Goal: Task Accomplishment & Management: Use online tool/utility

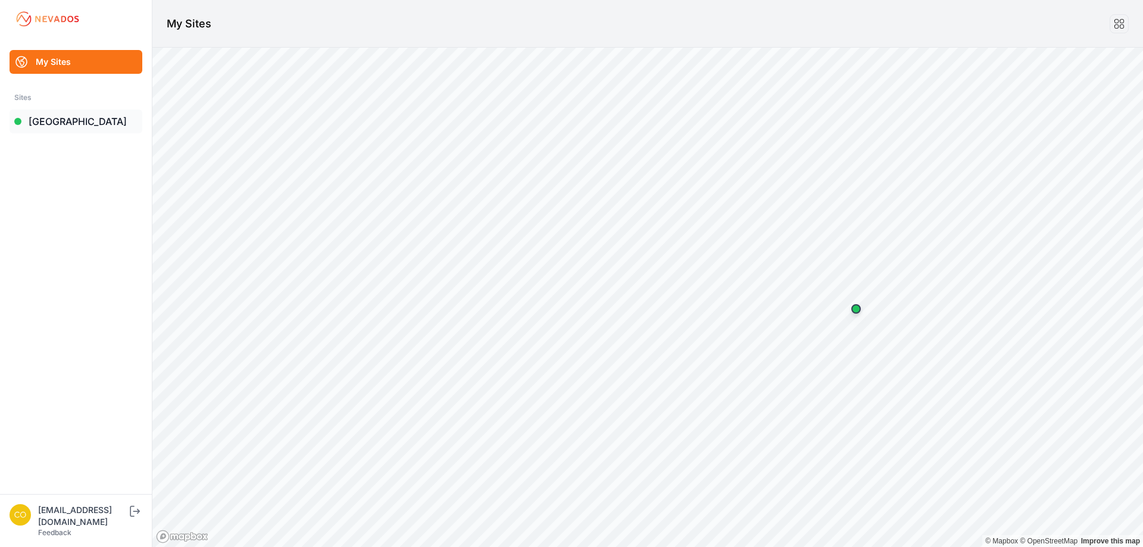
click at [54, 121] on link "[GEOGRAPHIC_DATA]" at bounding box center [76, 121] width 133 height 24
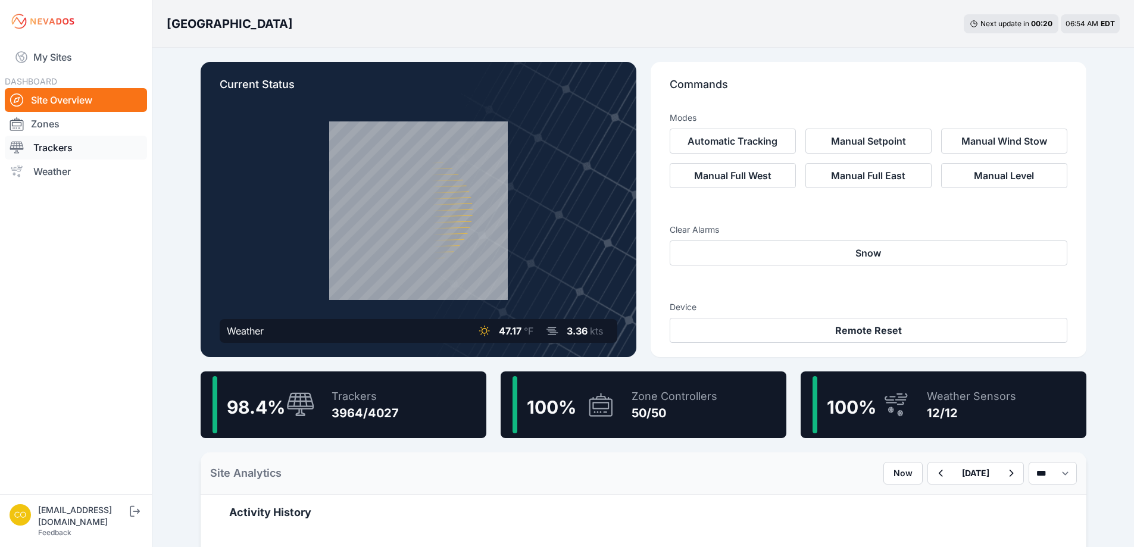
click at [58, 149] on link "Trackers" at bounding box center [76, 148] width 142 height 24
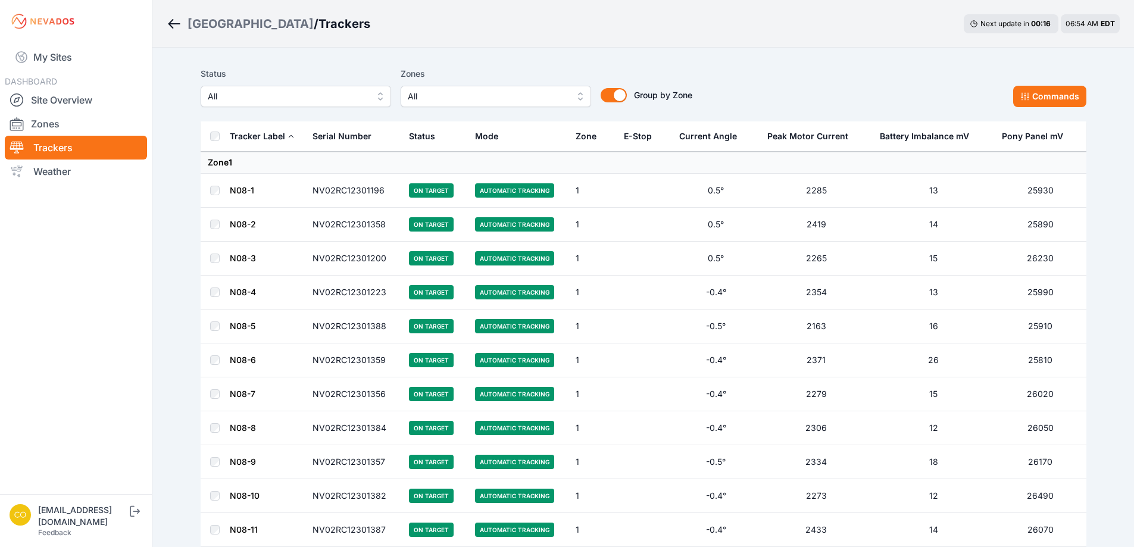
click at [538, 98] on span "All" at bounding box center [487, 96] width 159 height 14
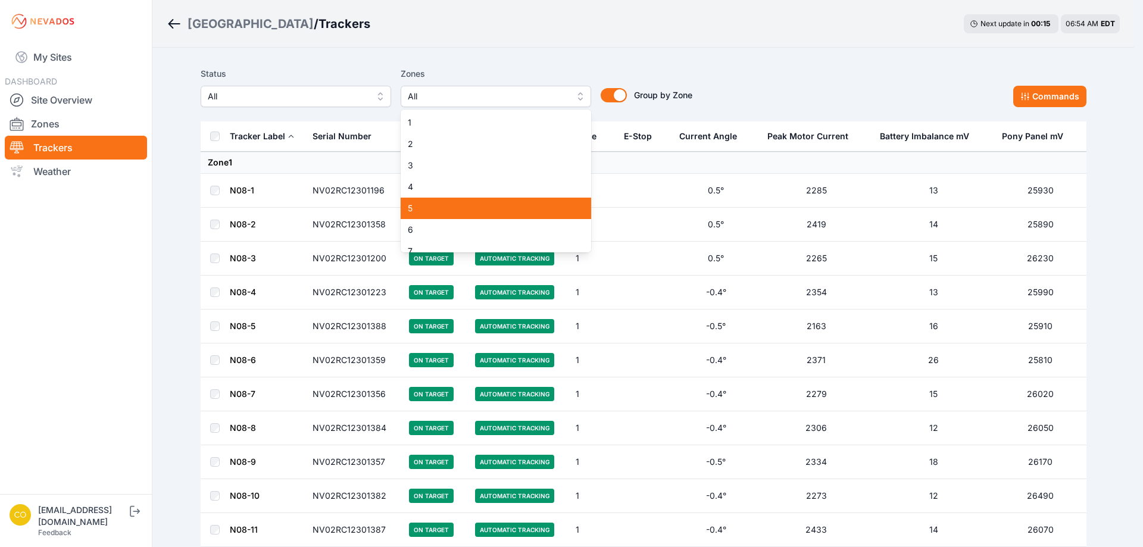
click at [421, 204] on span "5" at bounding box center [489, 208] width 162 height 12
click at [422, 226] on span "6" at bounding box center [489, 230] width 162 height 12
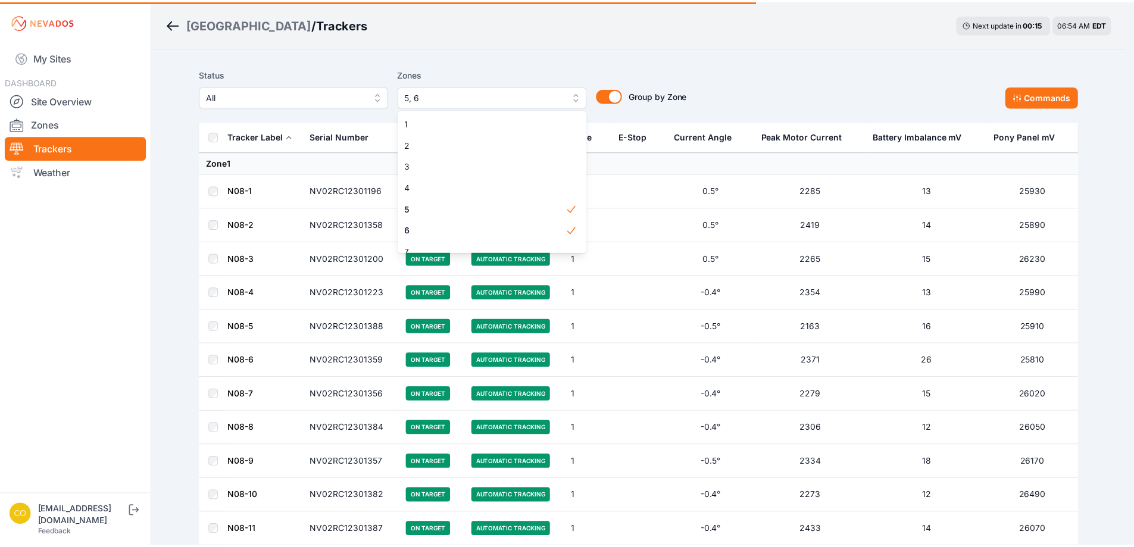
scroll to position [60, 0]
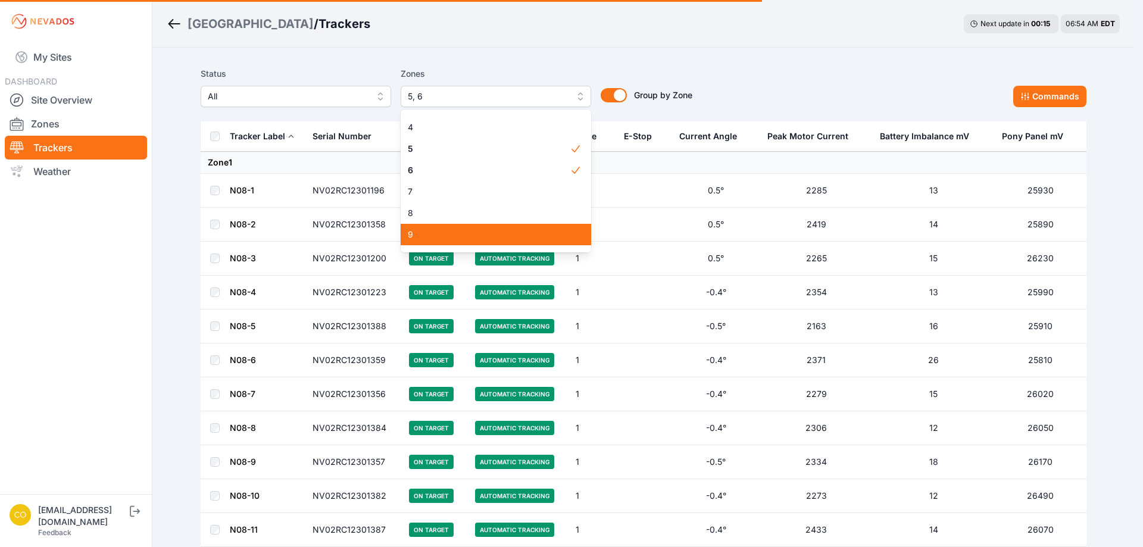
click at [435, 191] on span "7" at bounding box center [489, 192] width 162 height 12
click at [834, 96] on div "Status All Zones 5, 6, 7 1 2 3 4 5 6 7 8 9 10 11 12 13 14 15 16 17 18 19 20 21 …" at bounding box center [643, 87] width 885 height 40
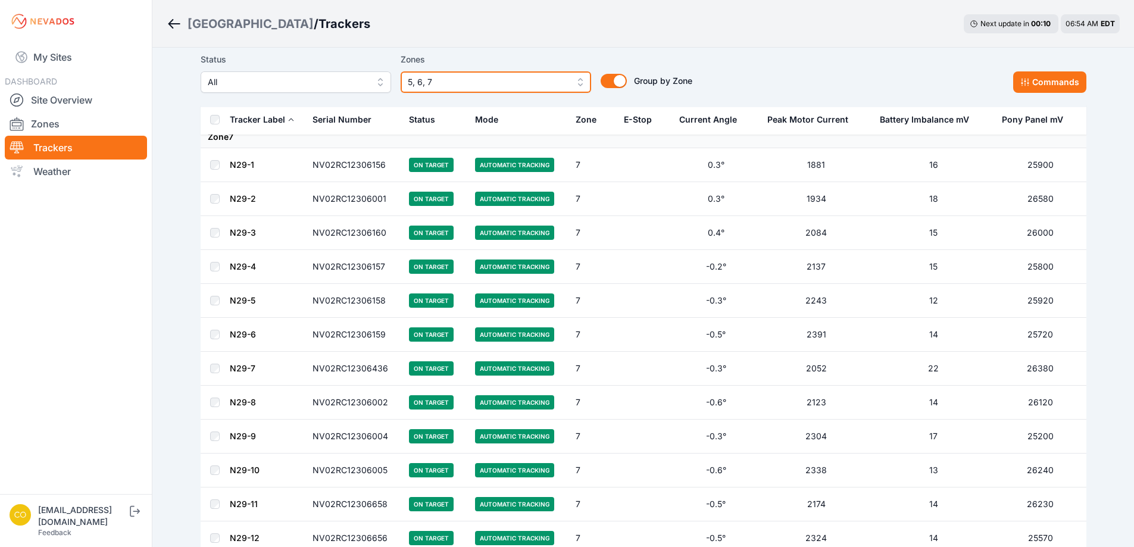
scroll to position [6591, 0]
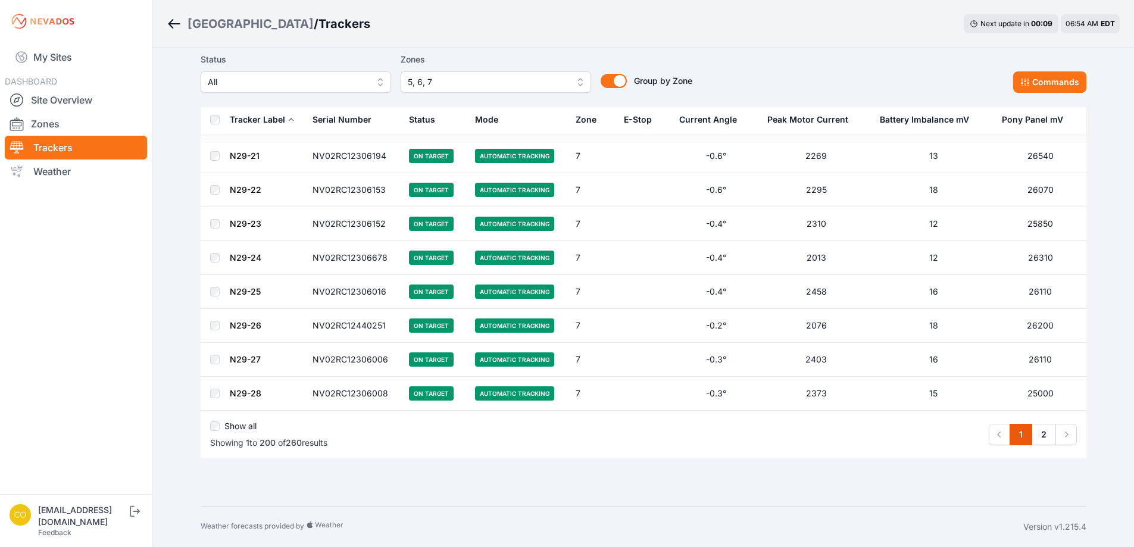
click at [248, 424] on label "Show all" at bounding box center [240, 426] width 32 height 12
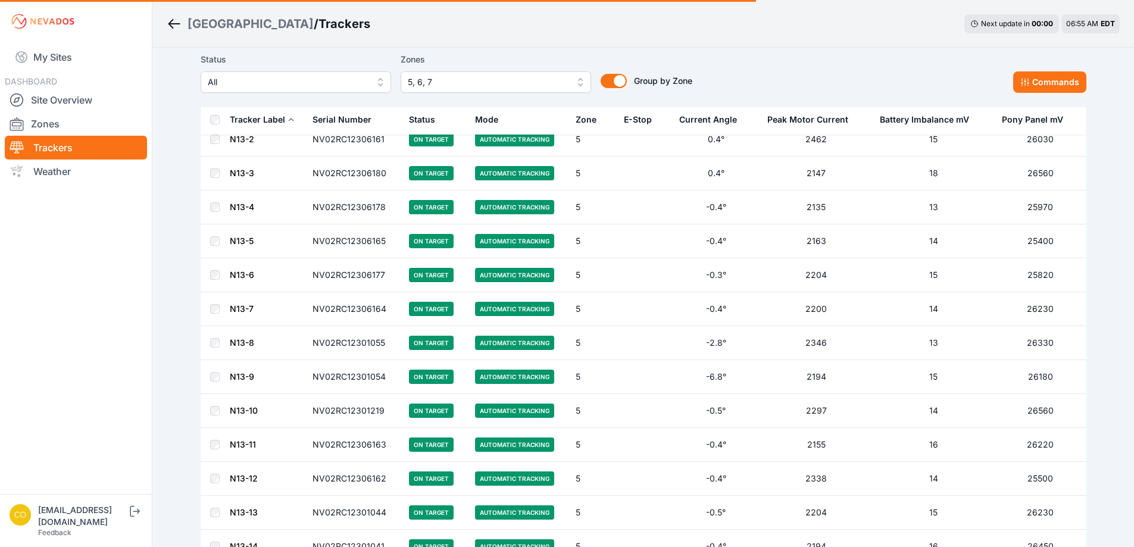
scroll to position [45, 0]
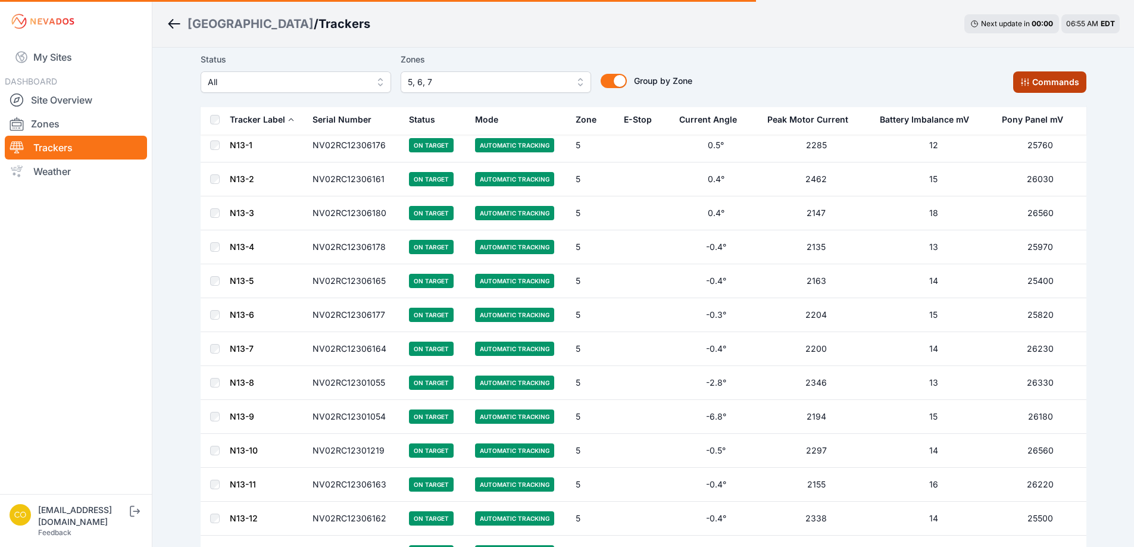
click at [1050, 73] on button "Commands" at bounding box center [1049, 81] width 73 height 21
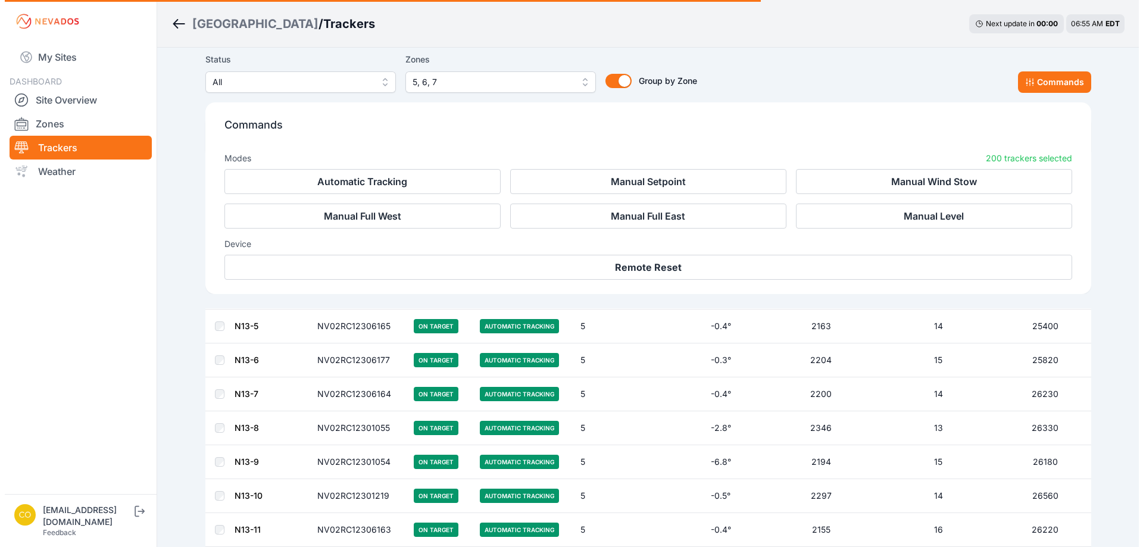
scroll to position [246, 0]
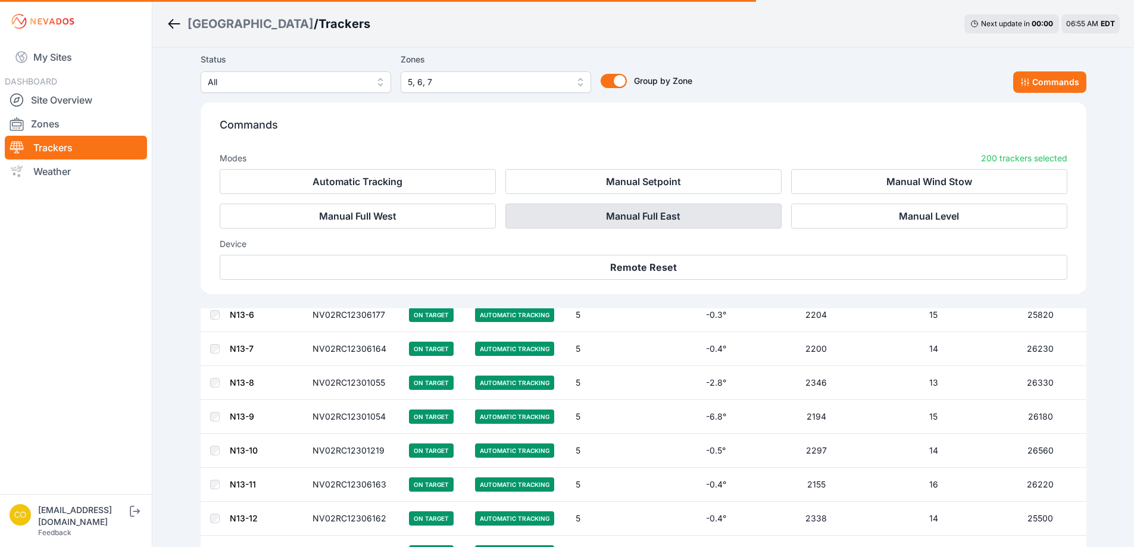
click at [655, 212] on button "Manual Full East" at bounding box center [643, 216] width 276 height 25
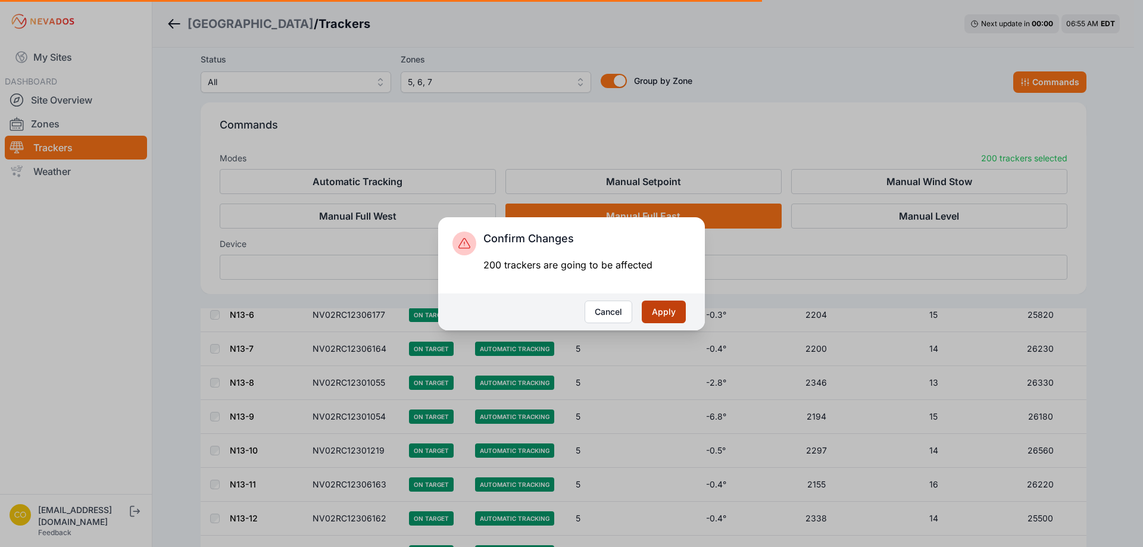
click at [674, 312] on button "Apply" at bounding box center [663, 312] width 44 height 23
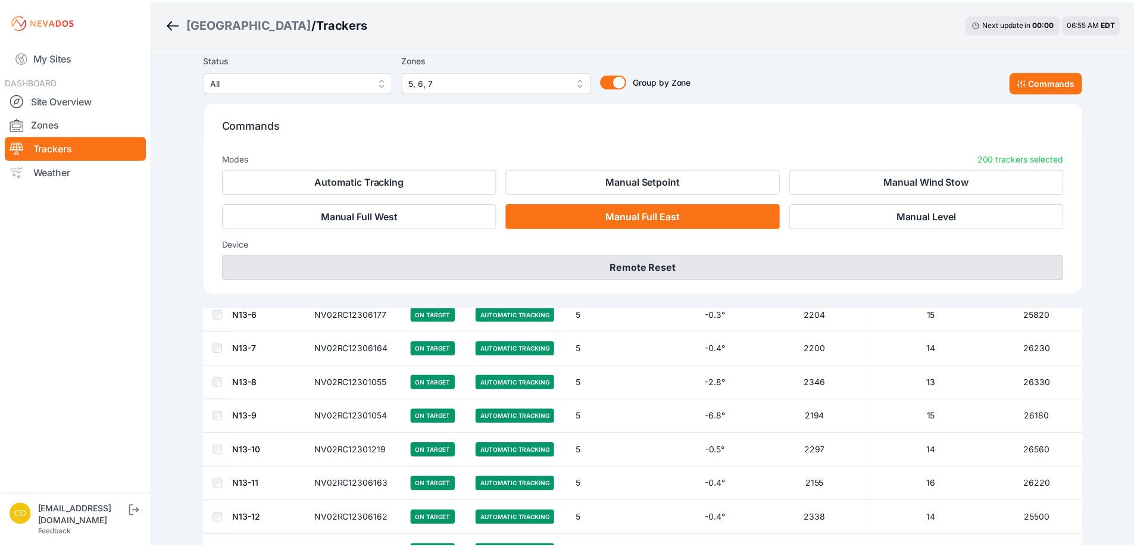
scroll to position [0, 0]
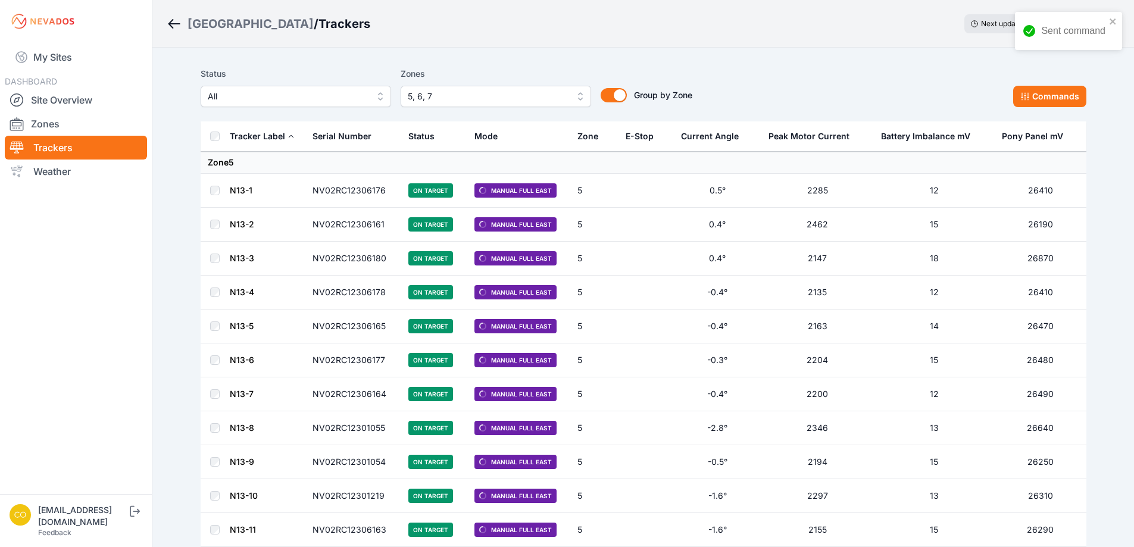
click at [1133, 32] on div "Bartonsville / Trackers Next update in 04 : 23 06:55 AM EDT" at bounding box center [642, 24] width 981 height 48
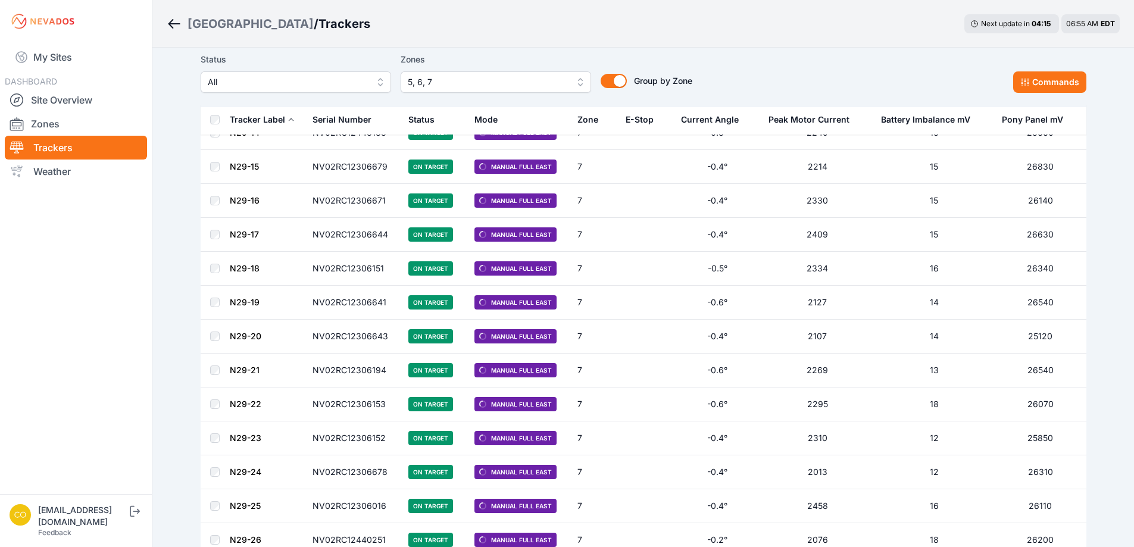
scroll to position [6289, 0]
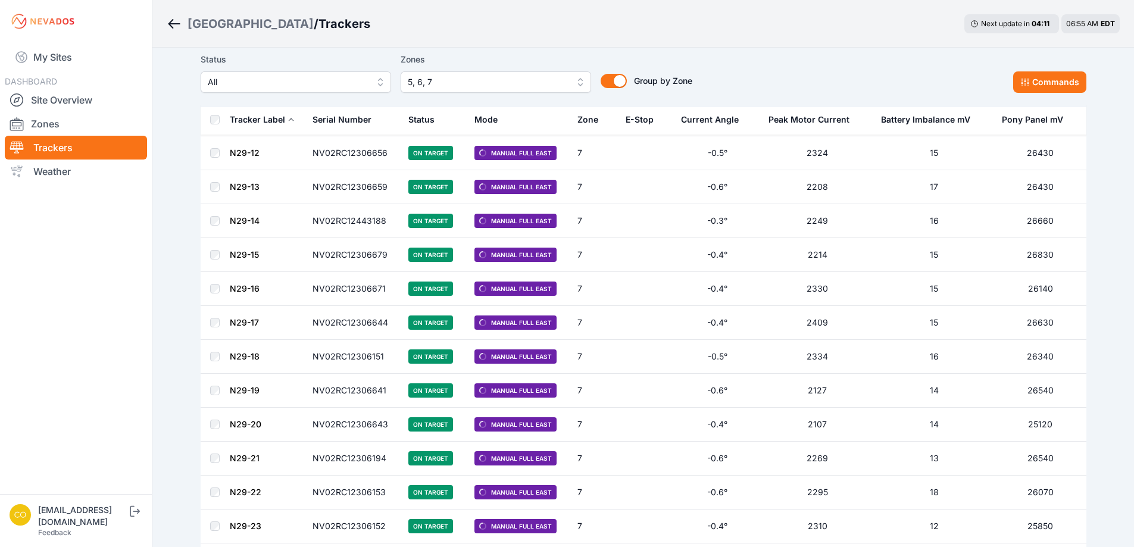
click at [1066, 77] on button "Commands" at bounding box center [1049, 81] width 73 height 21
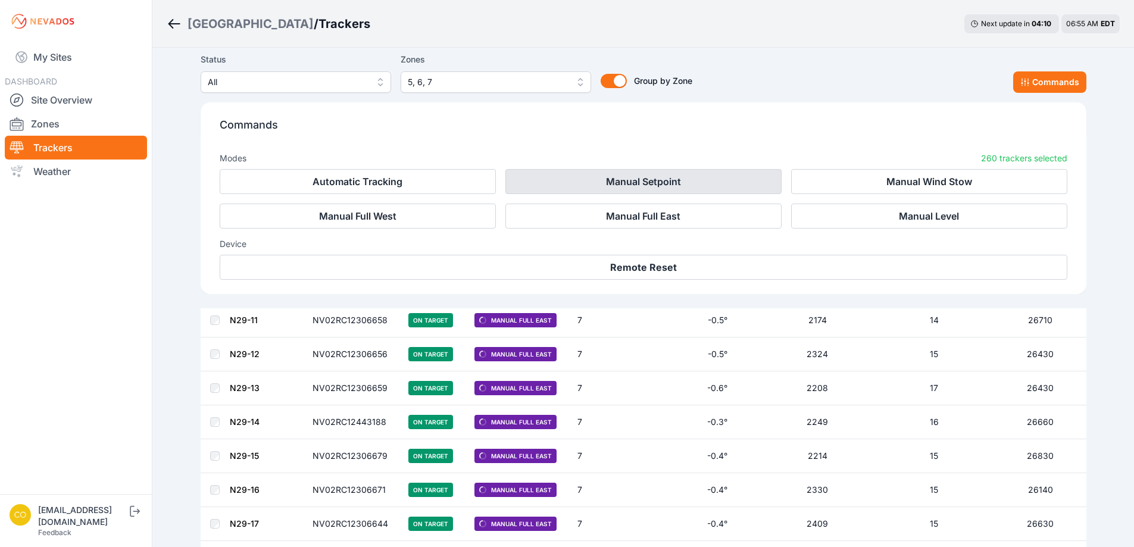
scroll to position [6490, 0]
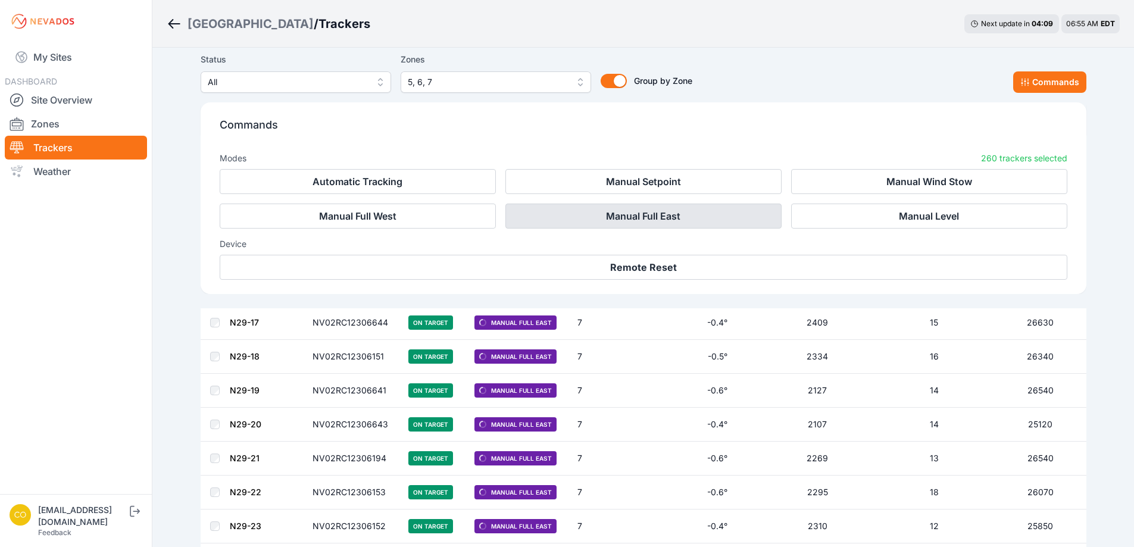
click at [663, 214] on button "Manual Full East" at bounding box center [643, 216] width 276 height 25
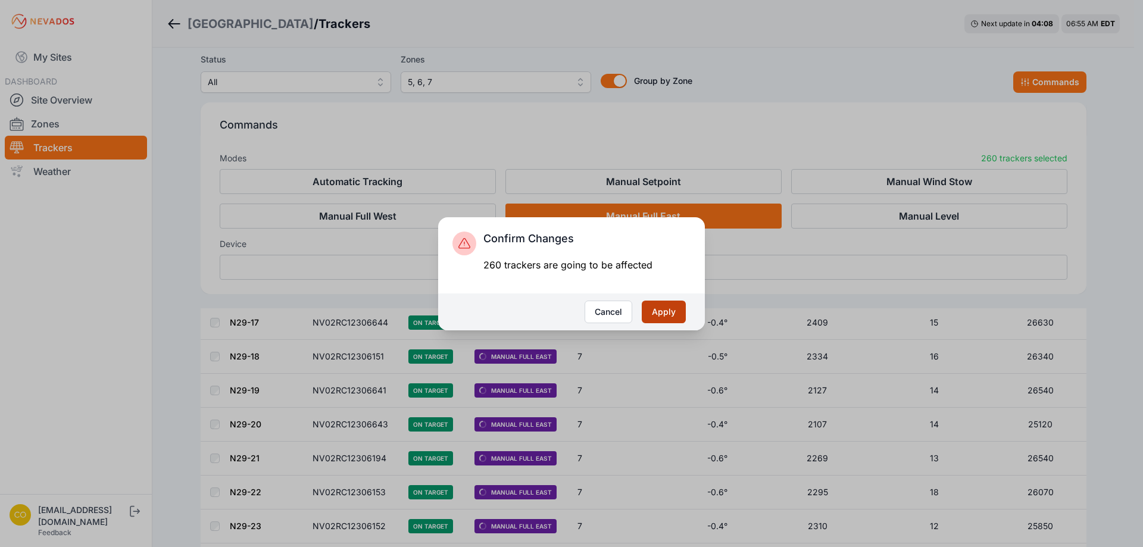
click at [665, 303] on button "Apply" at bounding box center [663, 312] width 44 height 23
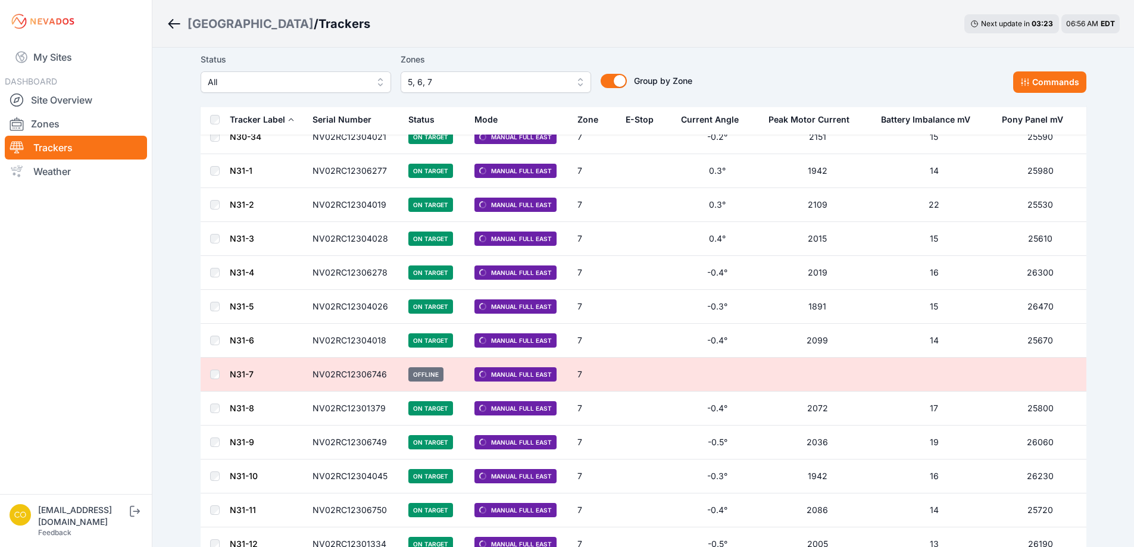
scroll to position [8609, 0]
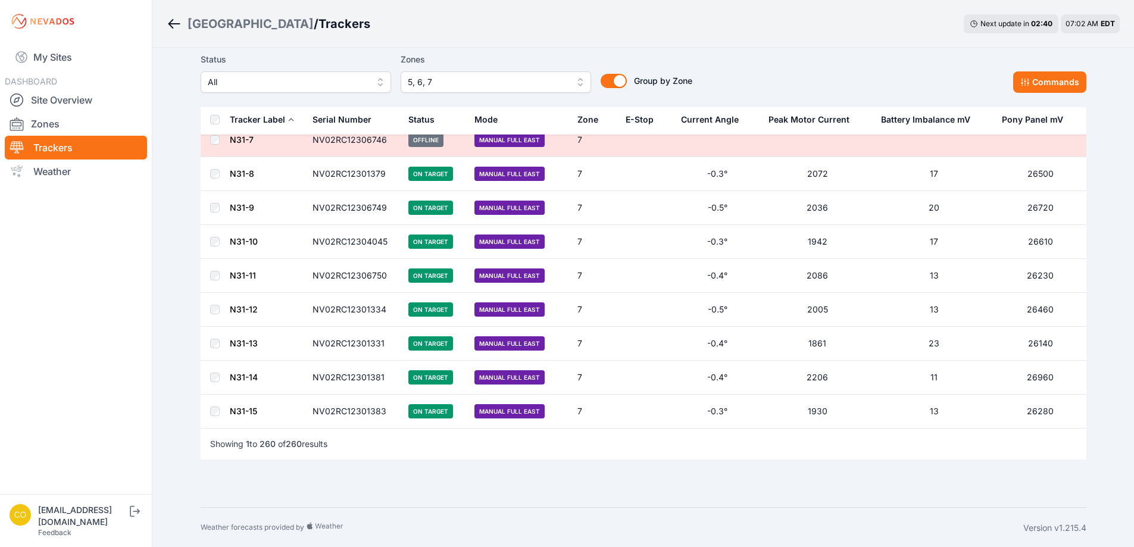
scroll to position [8609, 0]
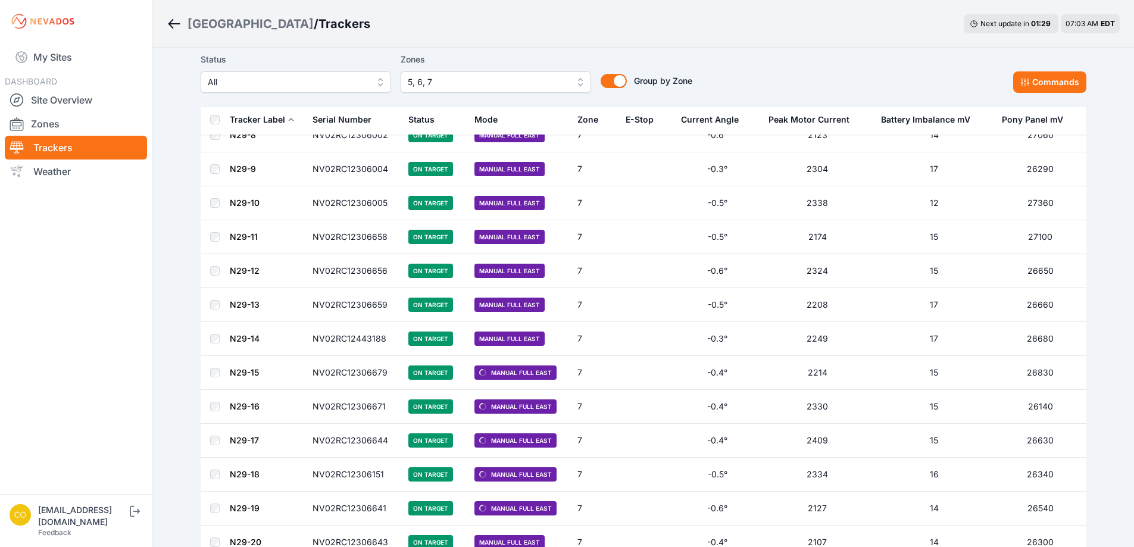
scroll to position [6170, 0]
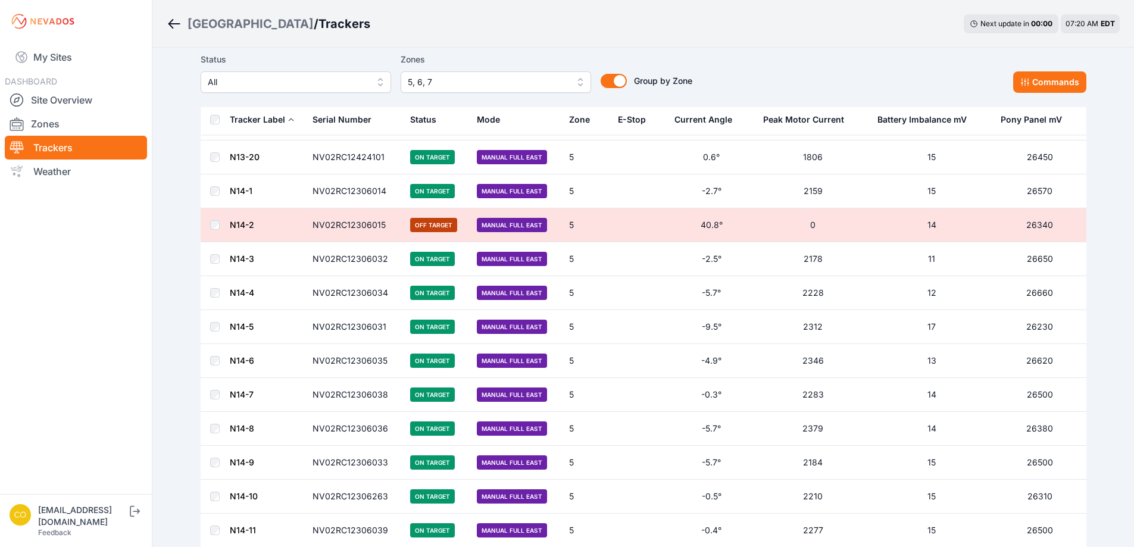
scroll to position [576, 0]
